Goal: Find specific page/section: Find specific page/section

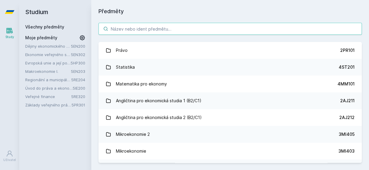
click at [140, 28] on input "search" at bounding box center [229, 29] width 263 height 12
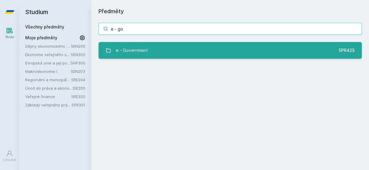
type input "e - go"
click at [144, 44] on div "e - Government" at bounding box center [132, 50] width 32 height 12
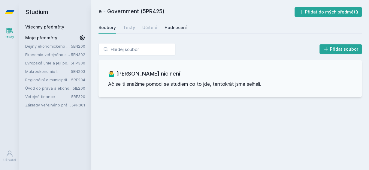
click at [171, 31] on link "Hodnocení" at bounding box center [176, 28] width 22 height 12
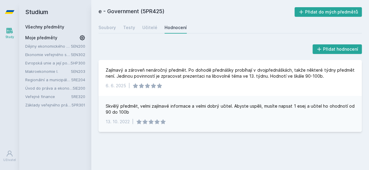
click at [56, 25] on link "Všechny předměty" at bounding box center [44, 26] width 39 height 5
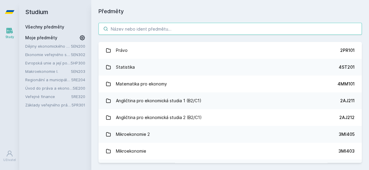
click at [147, 26] on input "search" at bounding box center [229, 29] width 263 height 12
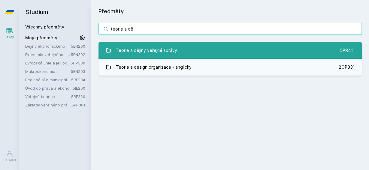
type input "teorie a dě"
click at [139, 56] on div "Teorie a dějiny veřejné správy" at bounding box center [146, 50] width 61 height 12
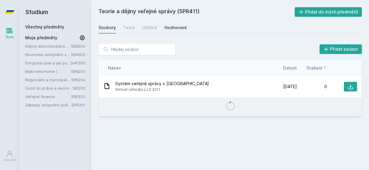
click at [179, 29] on div "Hodnocení" at bounding box center [176, 28] width 22 height 6
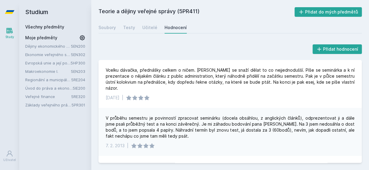
click at [57, 24] on div "Všechny předměty" at bounding box center [55, 27] width 60 height 6
click at [57, 27] on link "Všechny předměty" at bounding box center [44, 26] width 39 height 5
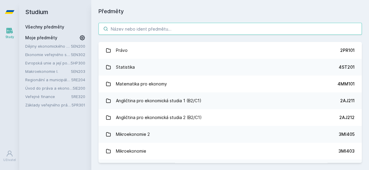
click at [158, 28] on input "search" at bounding box center [229, 29] width 263 height 12
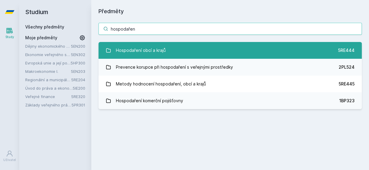
type input "hospodařen"
click at [160, 46] on div "Hospodaření obcí a krajů" at bounding box center [141, 50] width 50 height 12
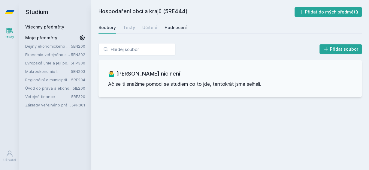
click at [175, 23] on link "Hodnocení" at bounding box center [176, 28] width 22 height 12
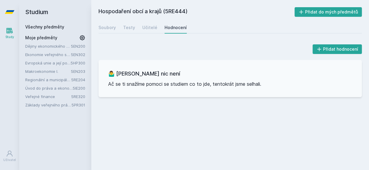
click at [57, 24] on div "Všechny předměty" at bounding box center [55, 27] width 60 height 6
click at [57, 26] on link "Všechny předměty" at bounding box center [44, 26] width 39 height 5
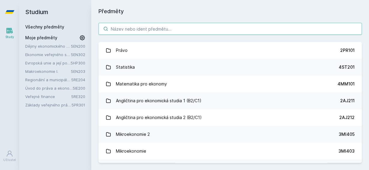
click at [139, 31] on input "search" at bounding box center [229, 29] width 263 height 12
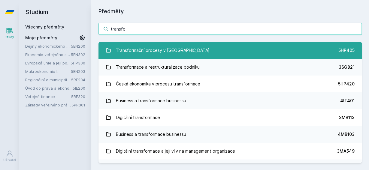
type input "transfo"
click at [141, 51] on div "Transformační procesy v [GEOGRAPHIC_DATA]" at bounding box center [163, 50] width 94 height 12
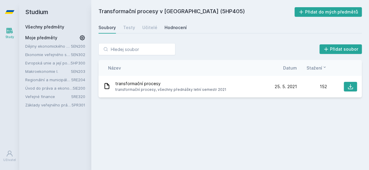
click at [174, 30] on div "Hodnocení" at bounding box center [176, 28] width 22 height 6
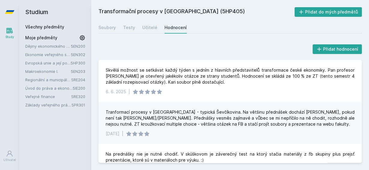
click at [56, 27] on link "Všechny předměty" at bounding box center [44, 26] width 39 height 5
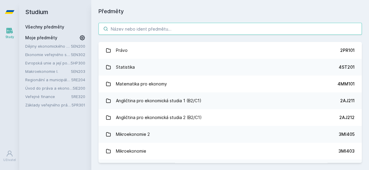
click at [125, 27] on input "search" at bounding box center [229, 29] width 263 height 12
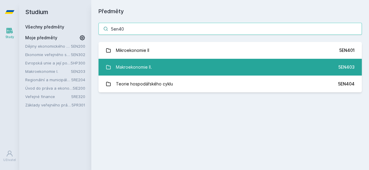
type input "5en40"
click at [176, 61] on link "Makroekonomie II. 5EN403" at bounding box center [229, 67] width 263 height 17
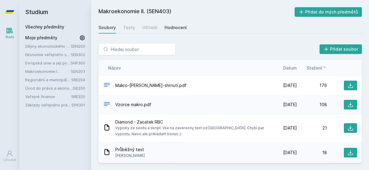
click at [177, 30] on div "Hodnocení" at bounding box center [176, 28] width 22 height 6
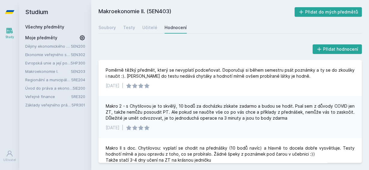
click at [49, 27] on link "Všechny předměty" at bounding box center [44, 26] width 39 height 5
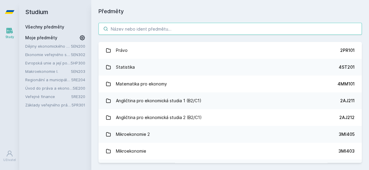
click at [132, 29] on input "search" at bounding box center [229, 29] width 263 height 12
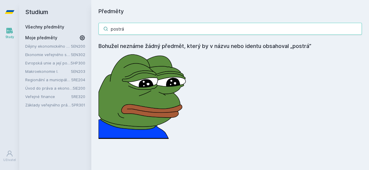
type input "postrá"
